Goal: Navigation & Orientation: Find specific page/section

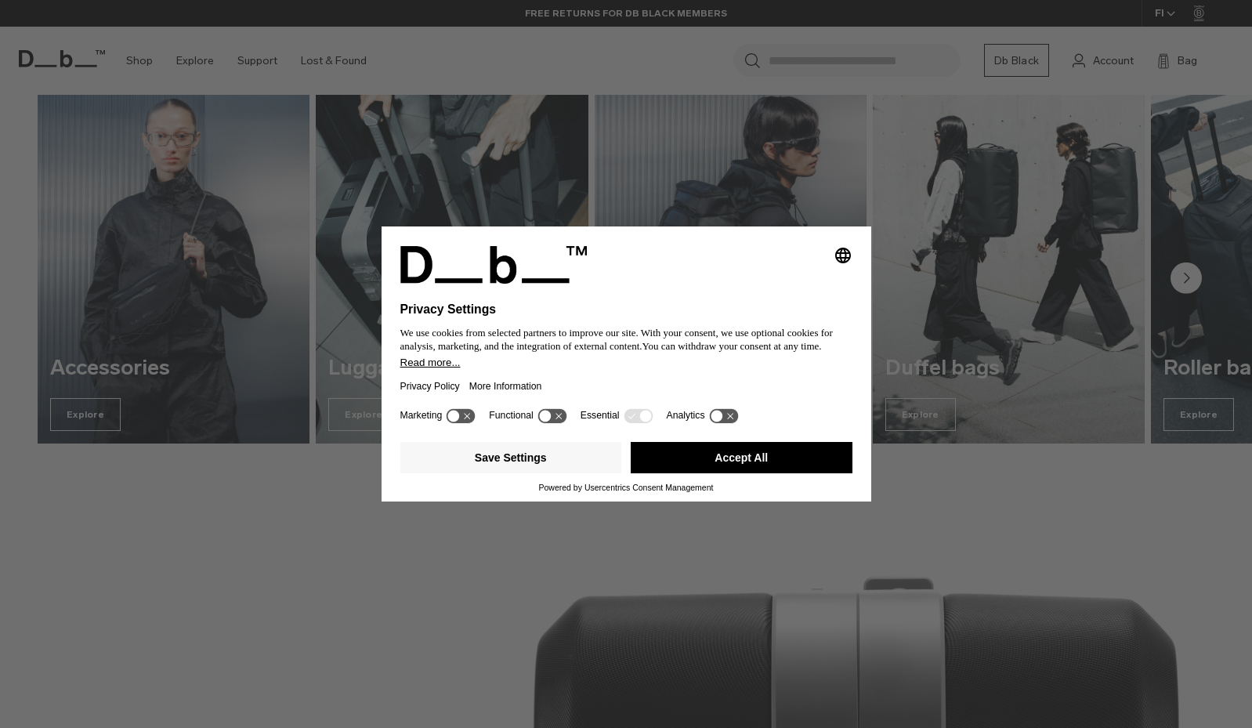
click at [564, 419] on icon at bounding box center [552, 415] width 29 height 15
click at [549, 419] on icon at bounding box center [552, 415] width 29 height 15
click at [527, 464] on button "Save Settings" at bounding box center [512, 457] width 222 height 31
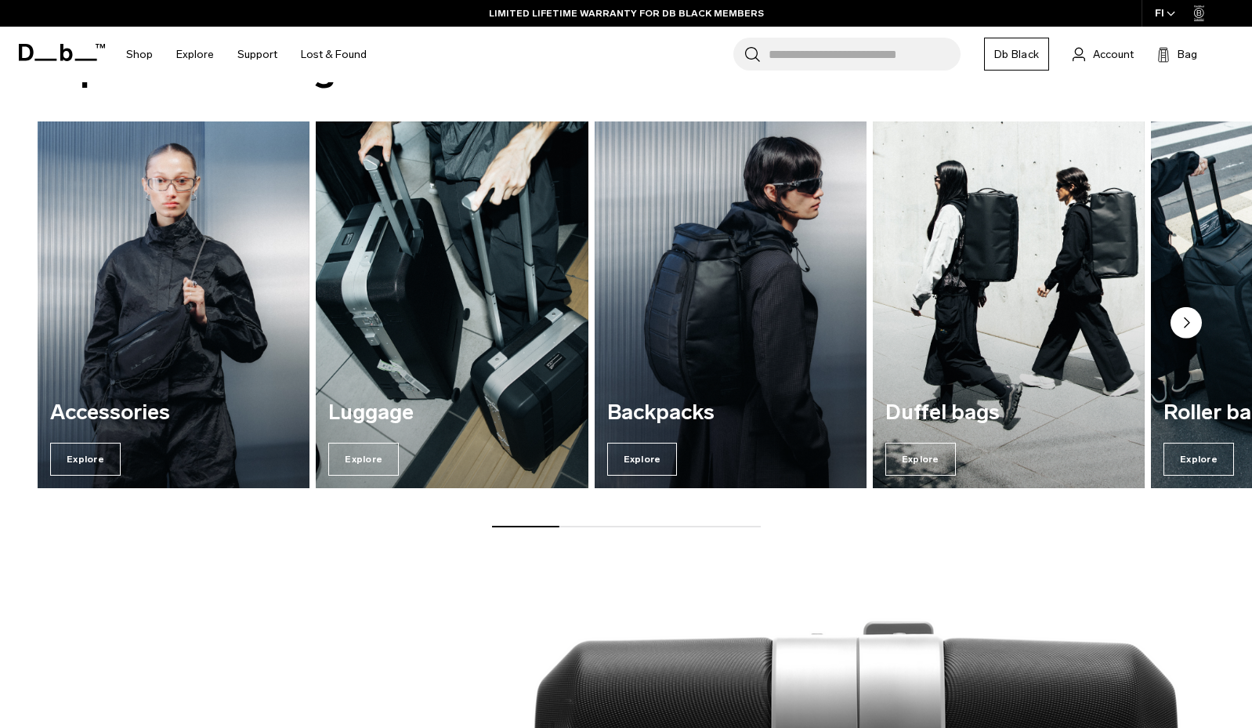
scroll to position [1946, 0]
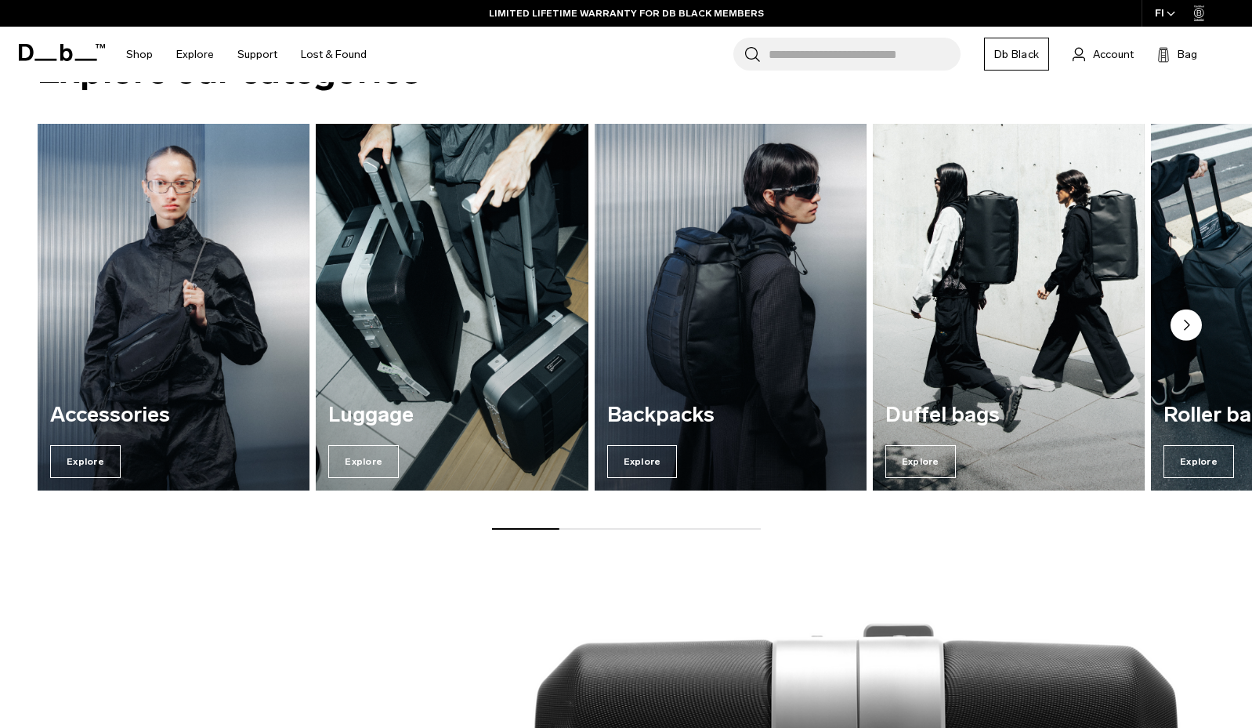
click at [1189, 333] on circle "Next slide" at bounding box center [1186, 325] width 31 height 31
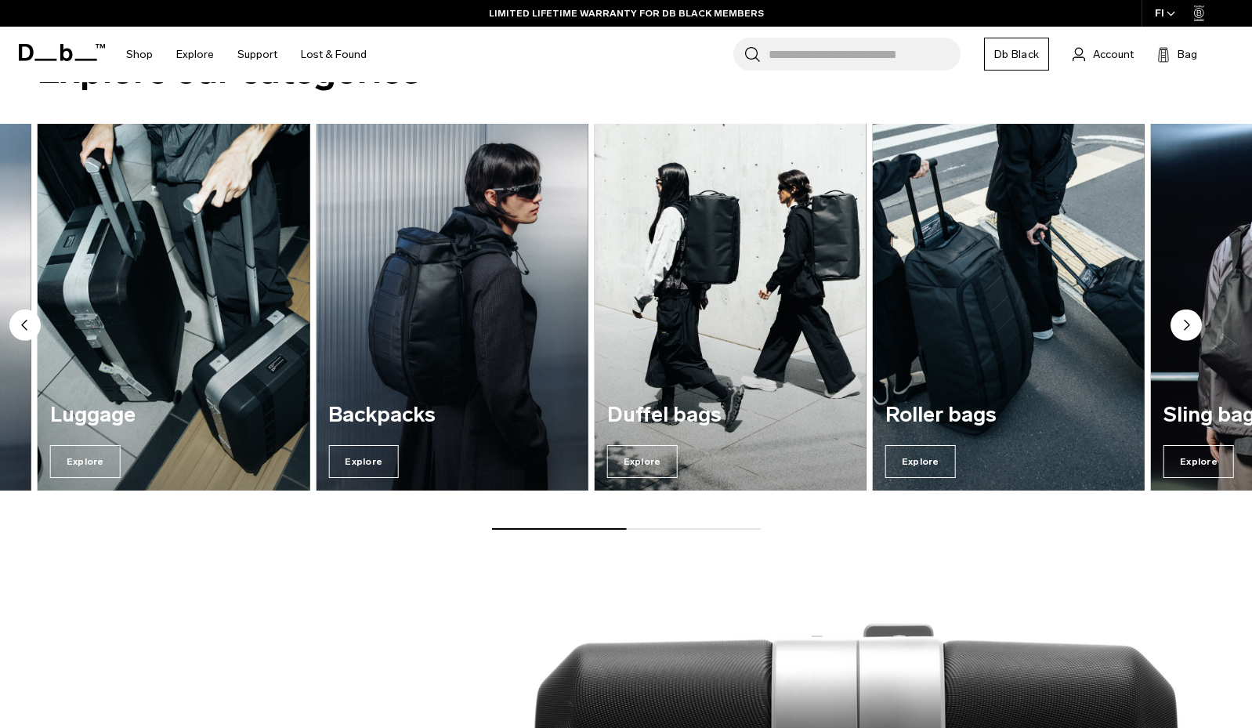
click at [1189, 333] on circle "Next slide" at bounding box center [1186, 325] width 31 height 31
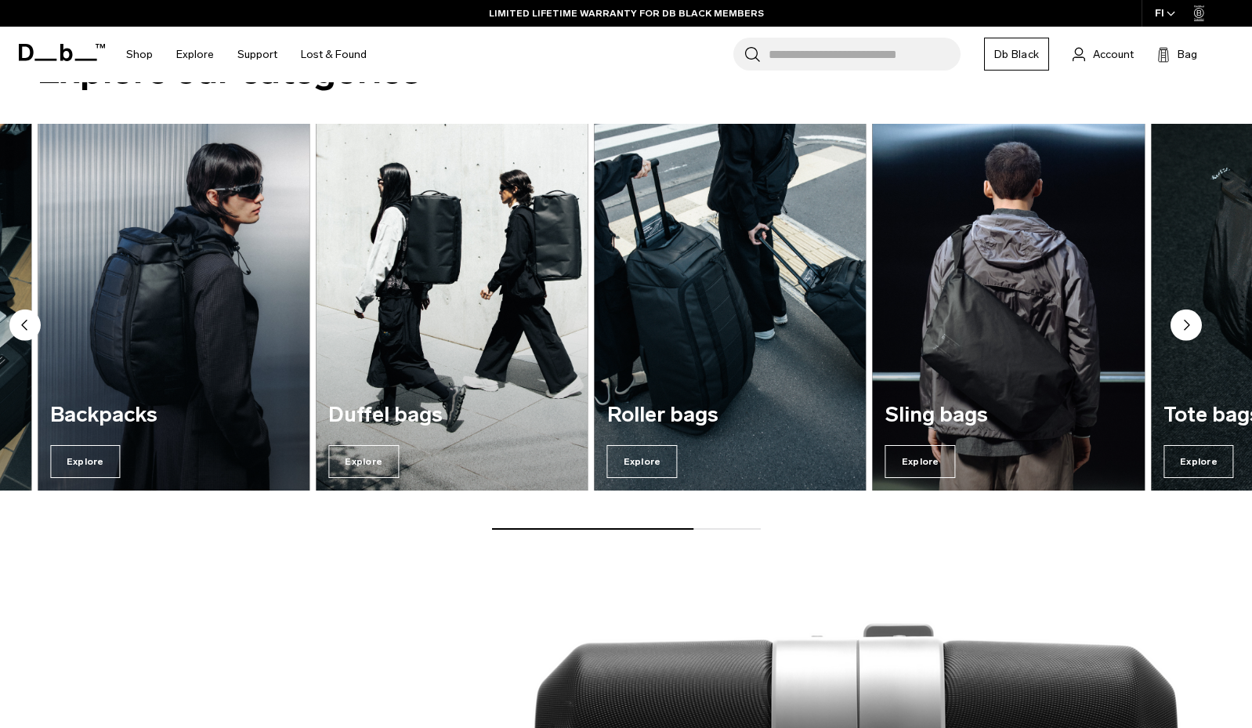
click at [1189, 333] on circle "Next slide" at bounding box center [1186, 325] width 31 height 31
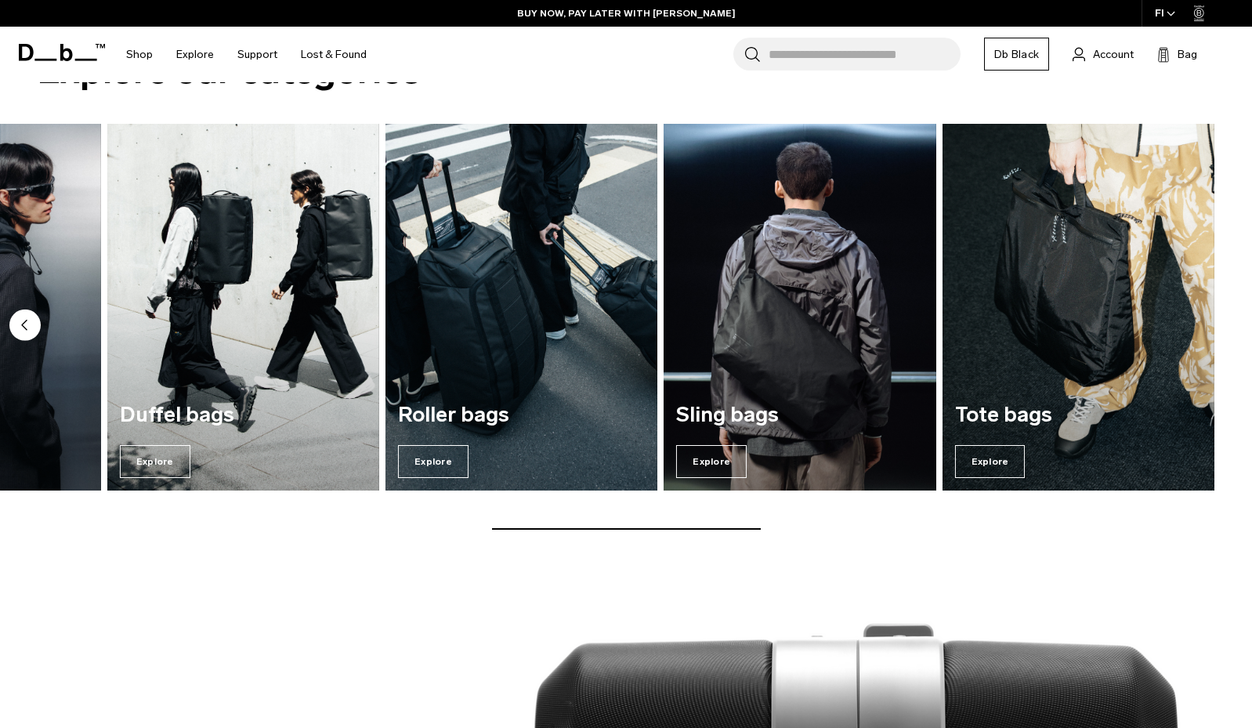
click at [27, 319] on circle "Previous slide" at bounding box center [24, 325] width 31 height 31
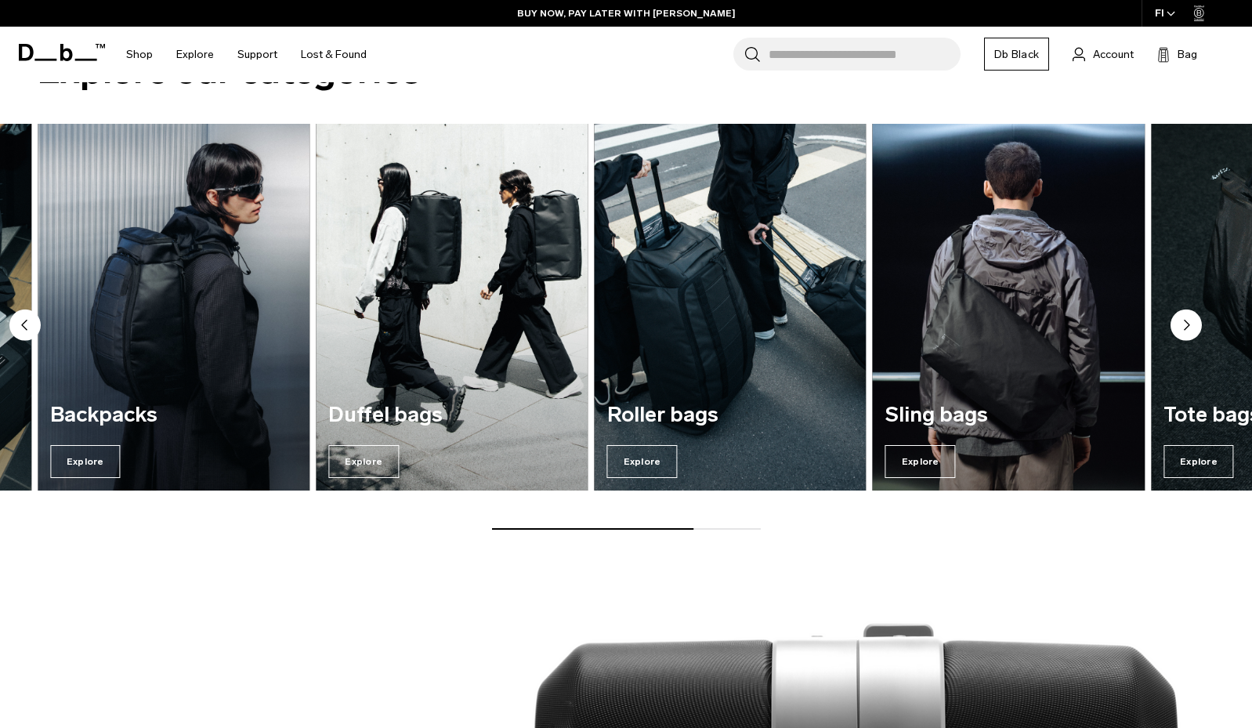
click at [27, 319] on circle "Previous slide" at bounding box center [24, 325] width 31 height 31
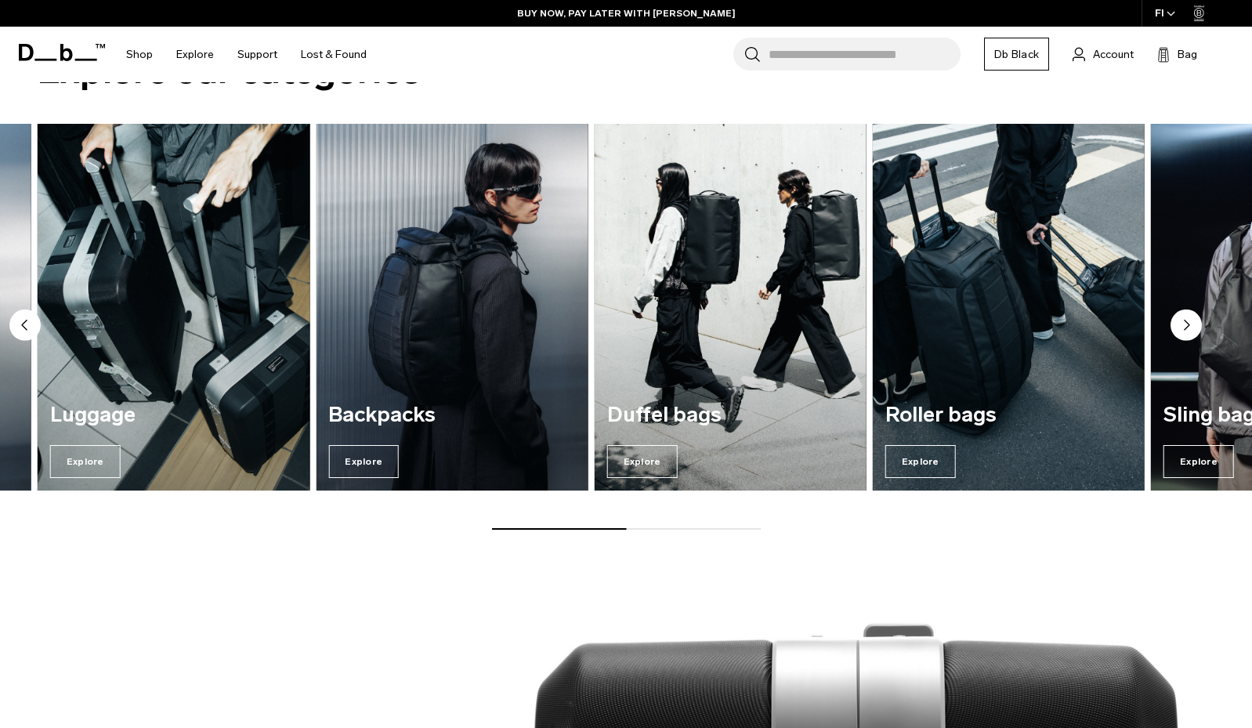
click at [27, 319] on circle "Previous slide" at bounding box center [24, 325] width 31 height 31
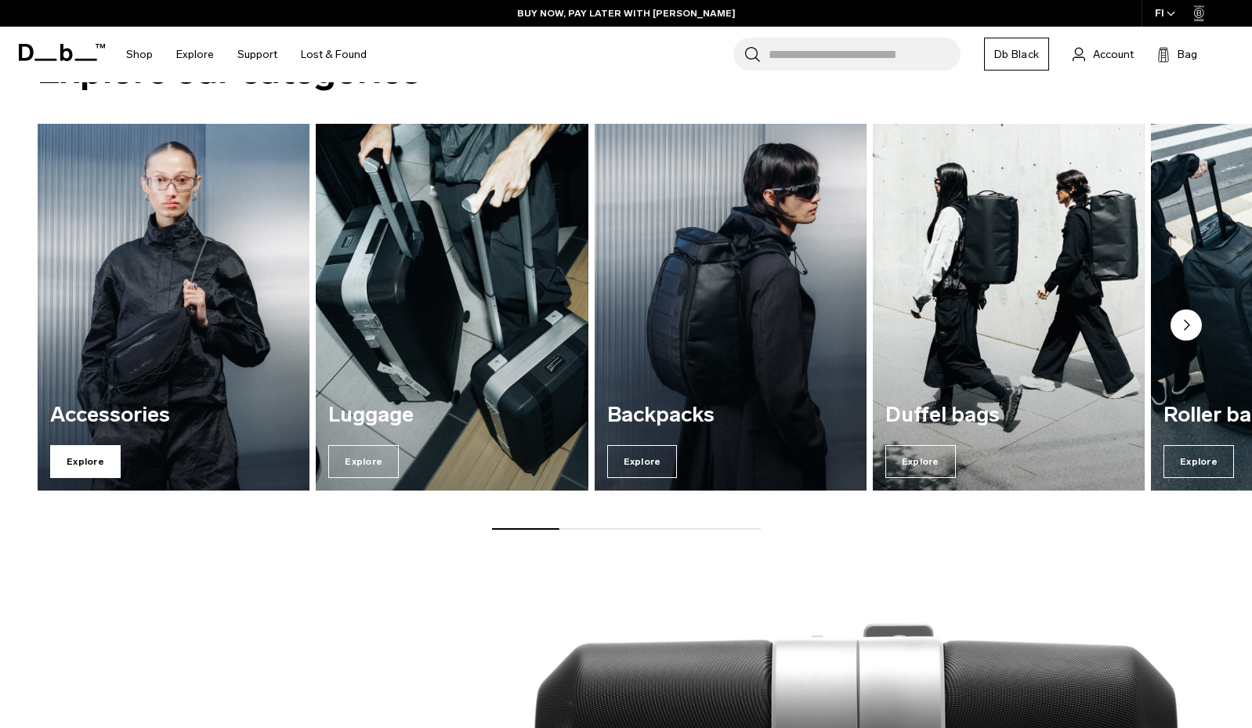
click at [77, 448] on span "Explore" at bounding box center [85, 461] width 71 height 33
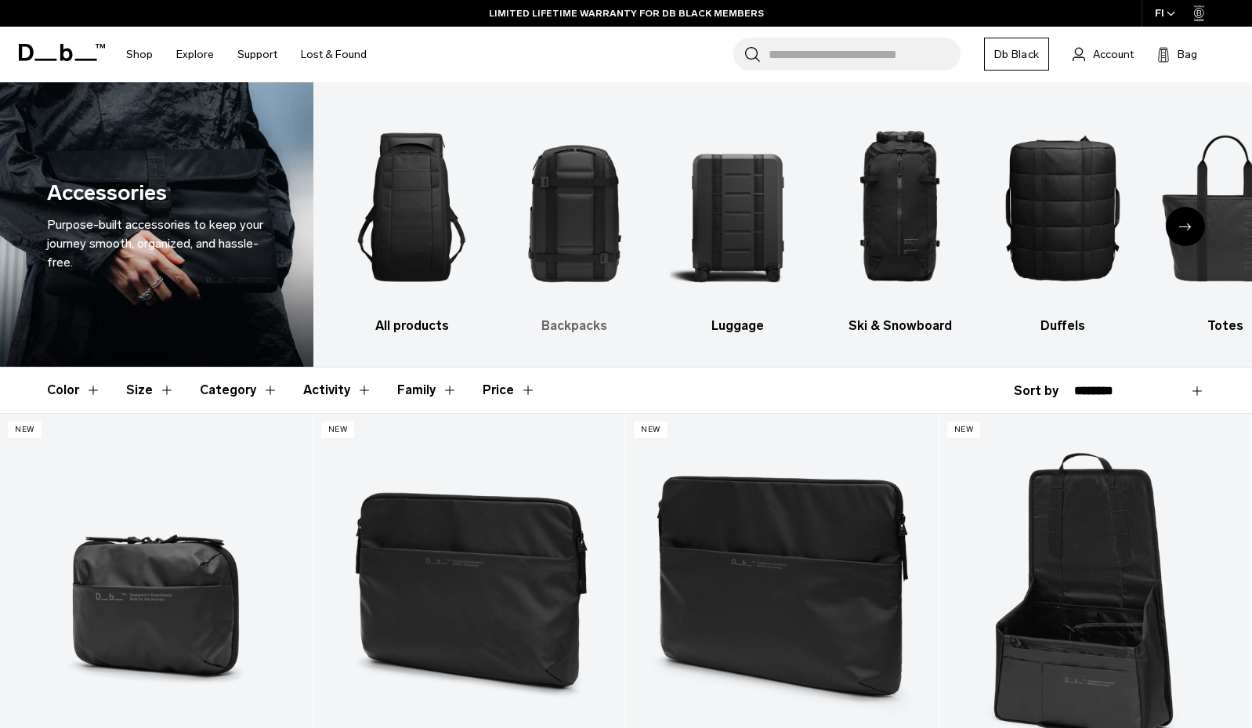
click at [573, 209] on img "2 / 10" at bounding box center [575, 207] width 136 height 203
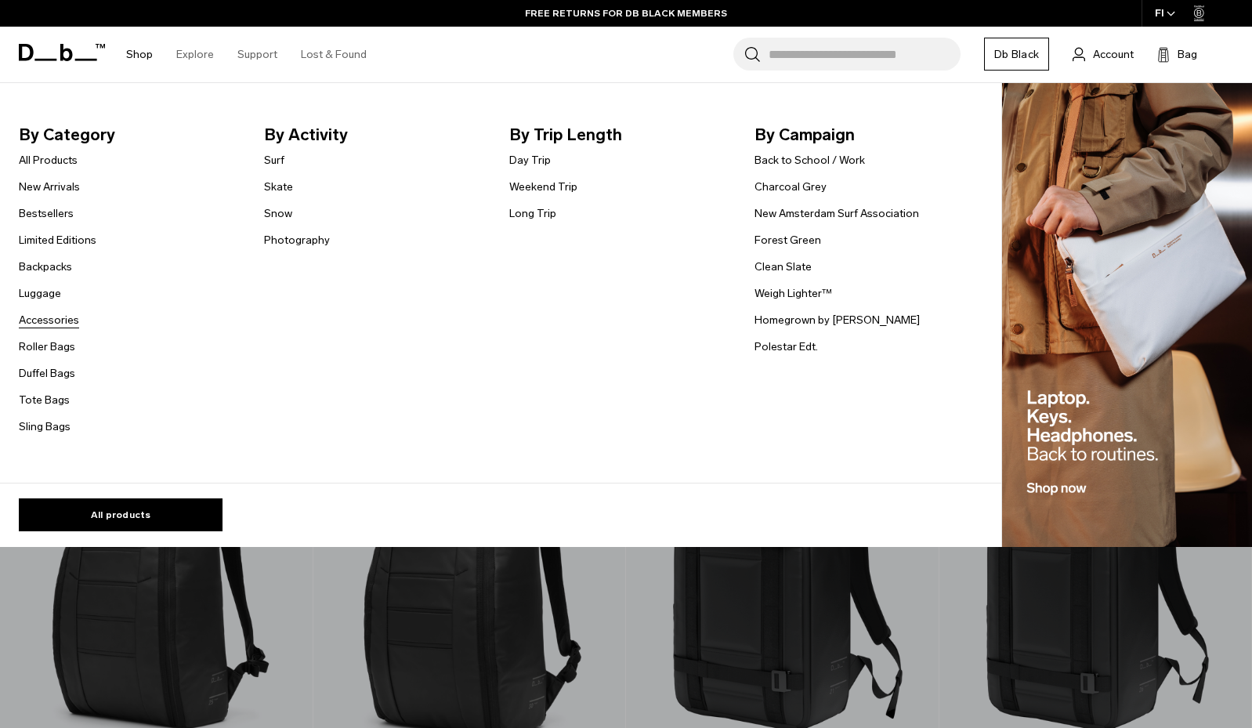
click at [48, 315] on link "Accessories" at bounding box center [49, 320] width 60 height 16
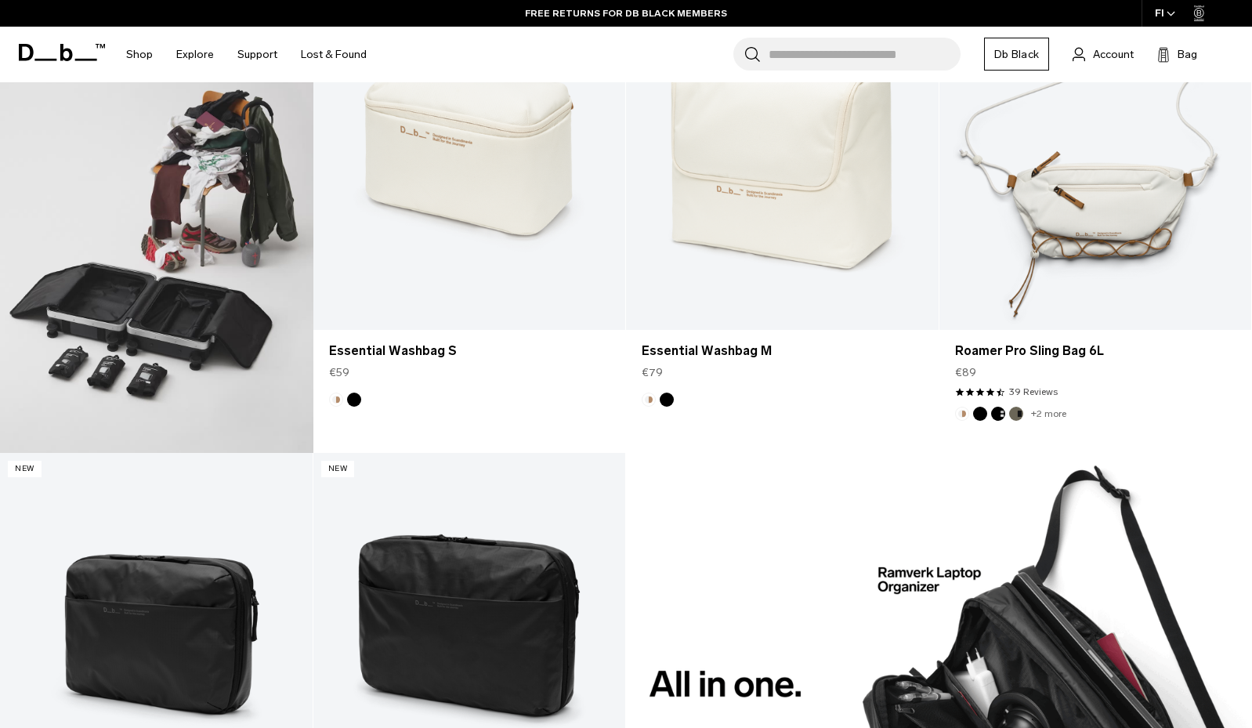
scroll to position [407, 0]
